Goal: Task Accomplishment & Management: Manage account settings

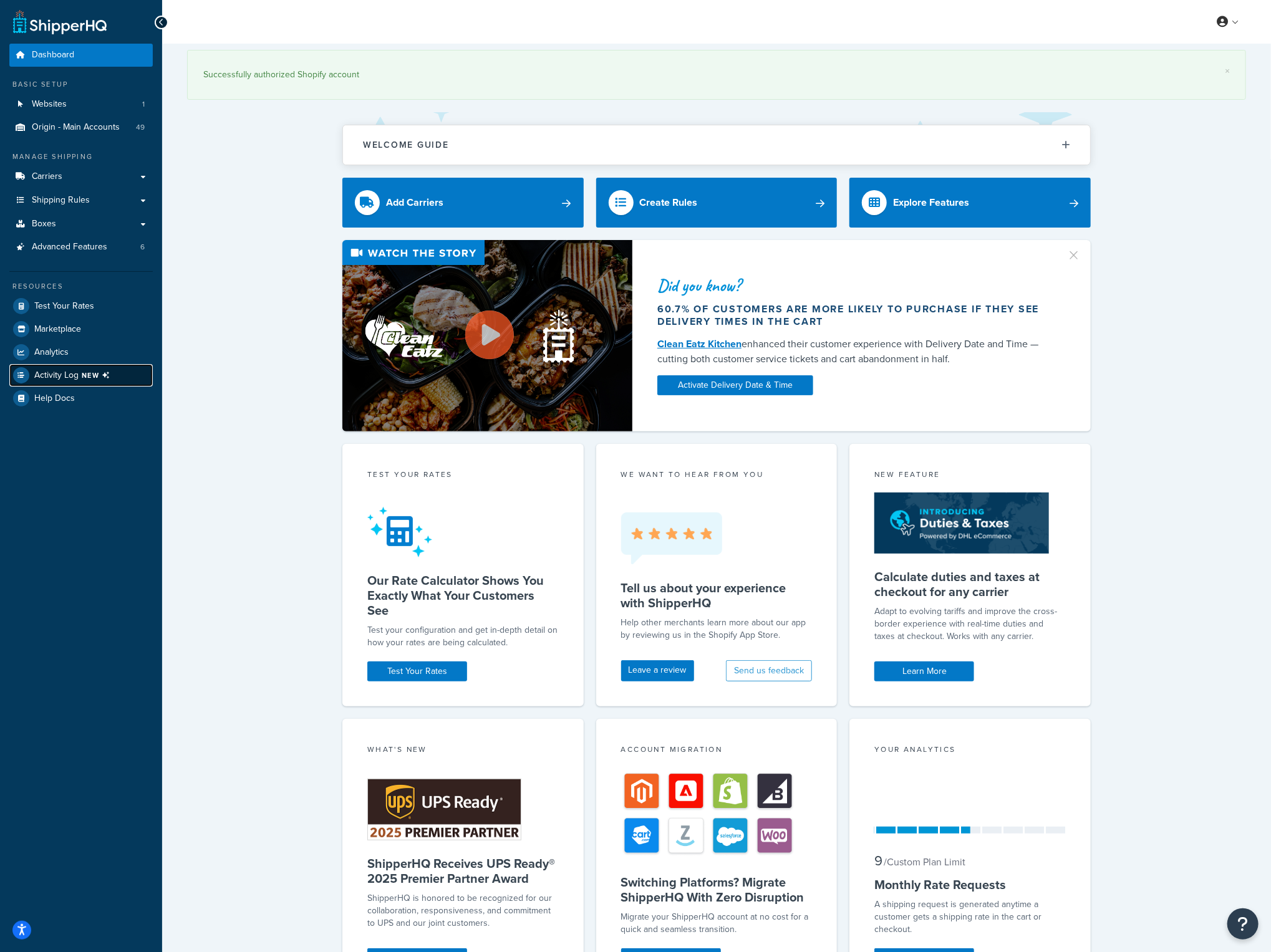
click at [57, 381] on span "Activity Log NEW" at bounding box center [74, 375] width 80 height 16
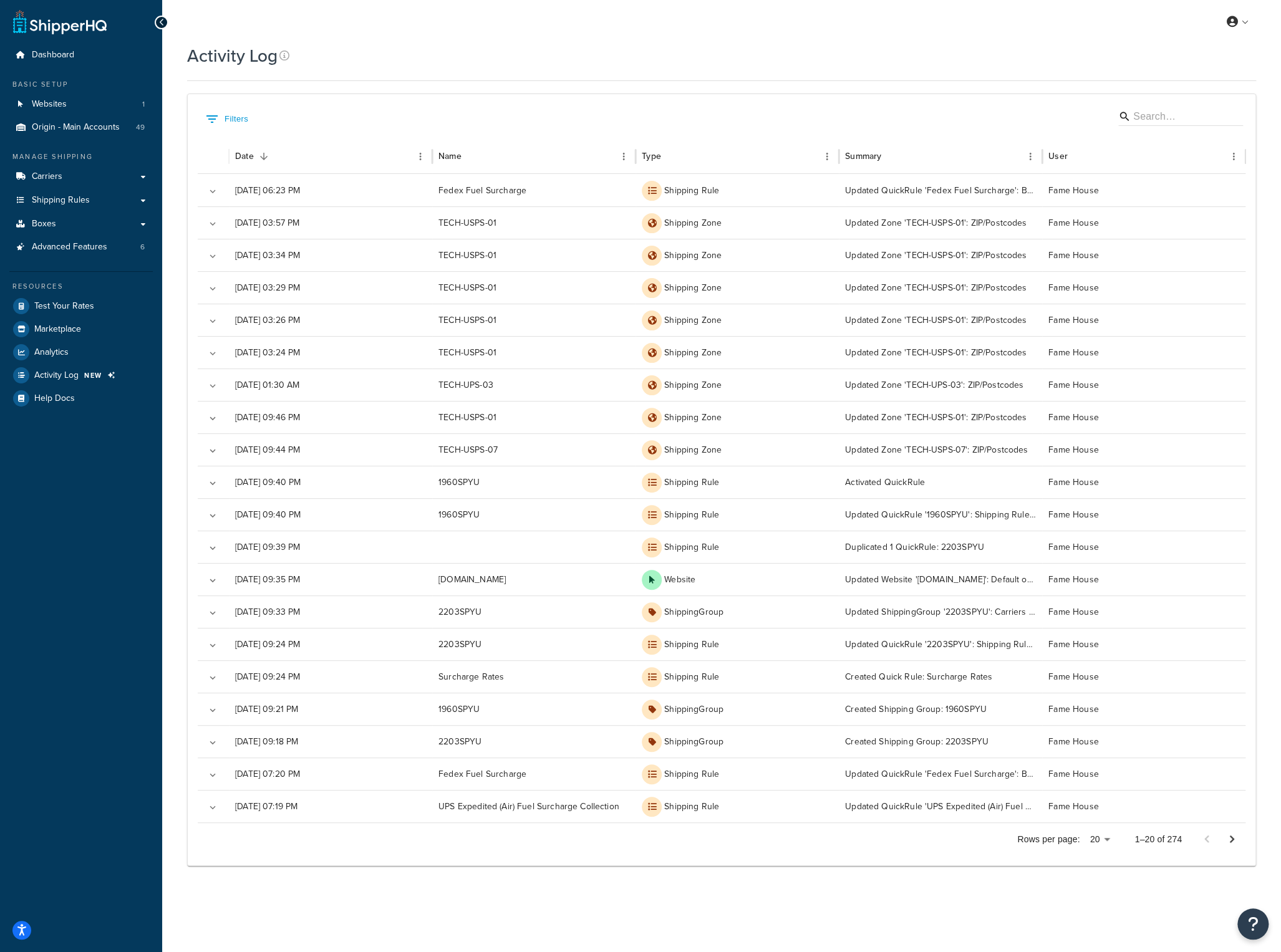
click at [316, 29] on div "My Profile Billing Global Settings Contact Us Logout" at bounding box center [722, 21] width 1119 height 44
click at [1243, 24] on link at bounding box center [1238, 22] width 36 height 19
click at [1189, 143] on span "Logout" at bounding box center [1180, 147] width 24 height 12
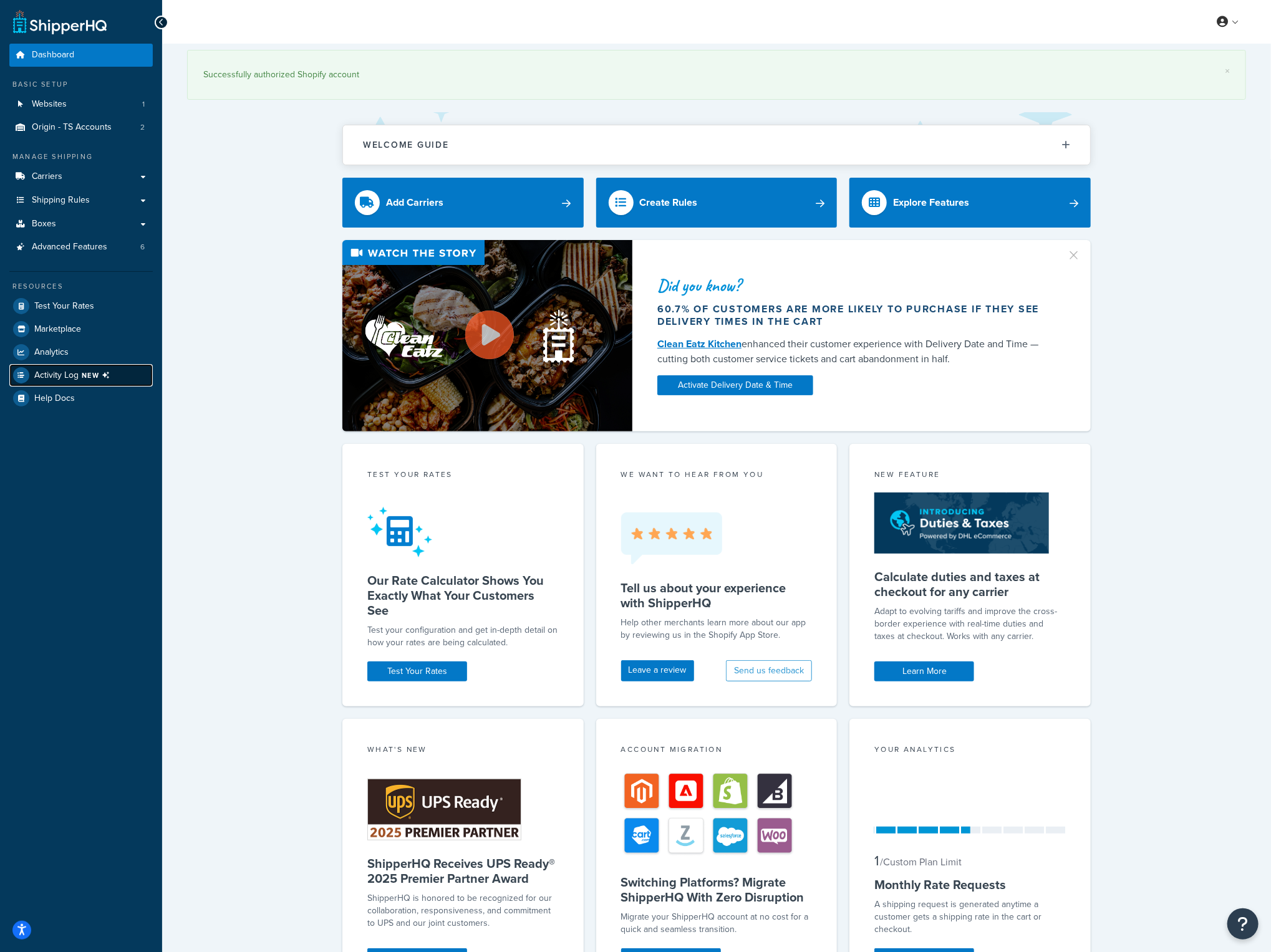
click at [82, 369] on span "Activity Log NEW" at bounding box center [74, 375] width 80 height 16
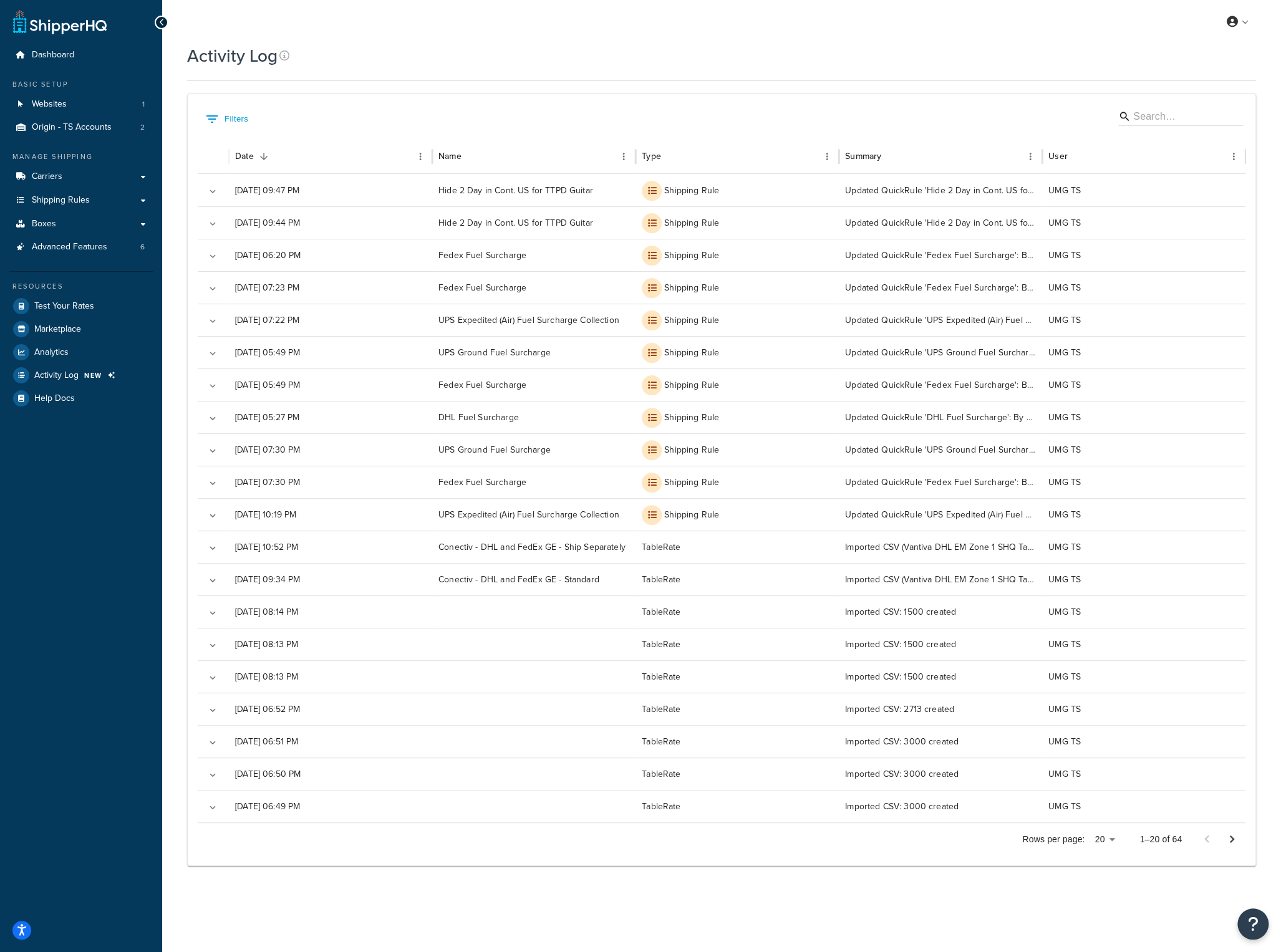
click at [410, 24] on div "My Profile Billing Global Settings Contact Us Logout" at bounding box center [722, 21] width 1119 height 44
